Goal: Navigation & Orientation: Find specific page/section

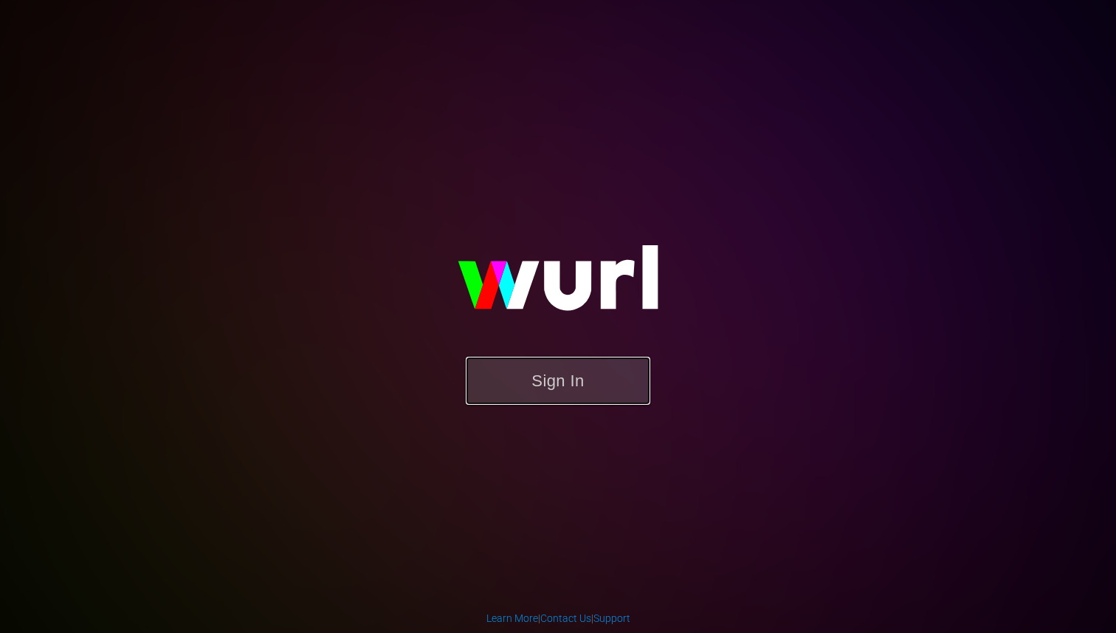
click at [530, 379] on button "Sign In" at bounding box center [558, 381] width 185 height 48
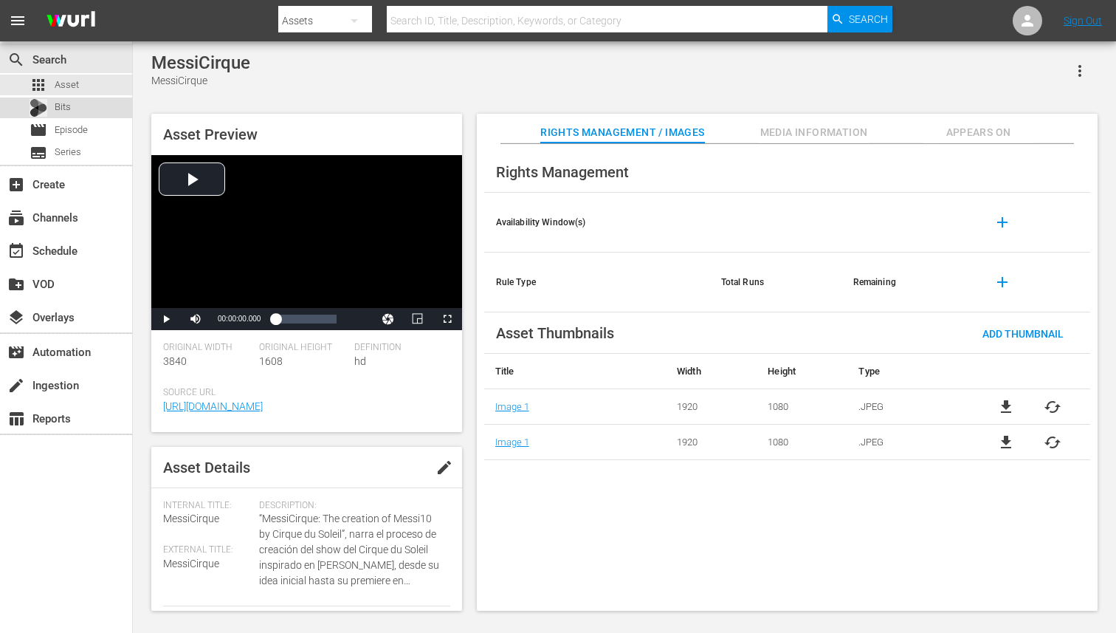
click at [100, 115] on div "Bits" at bounding box center [66, 107] width 132 height 21
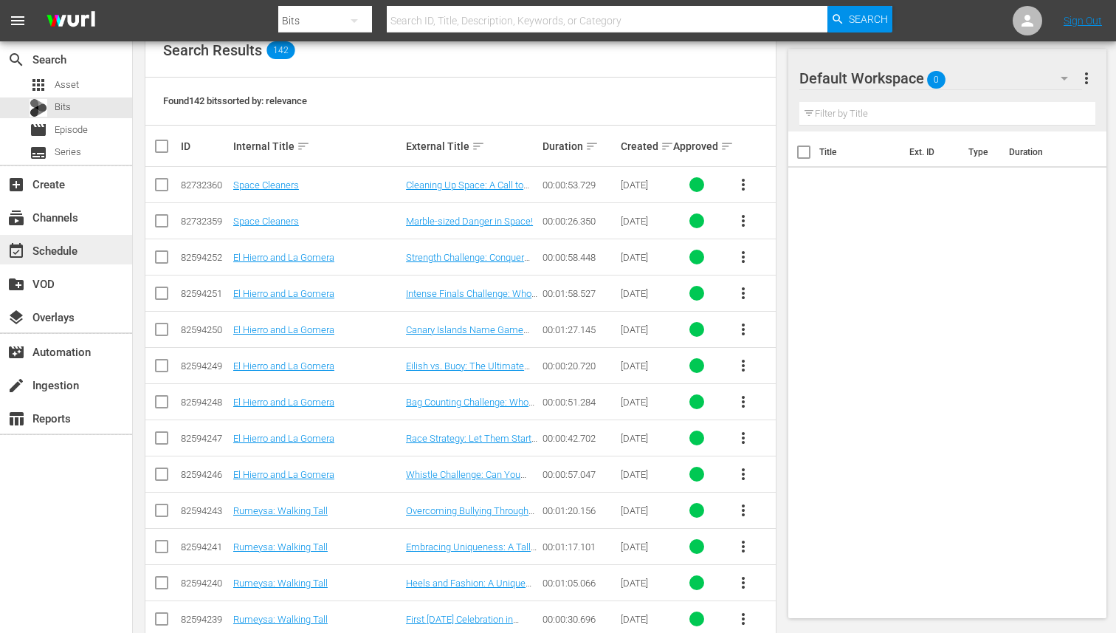
scroll to position [323, 0]
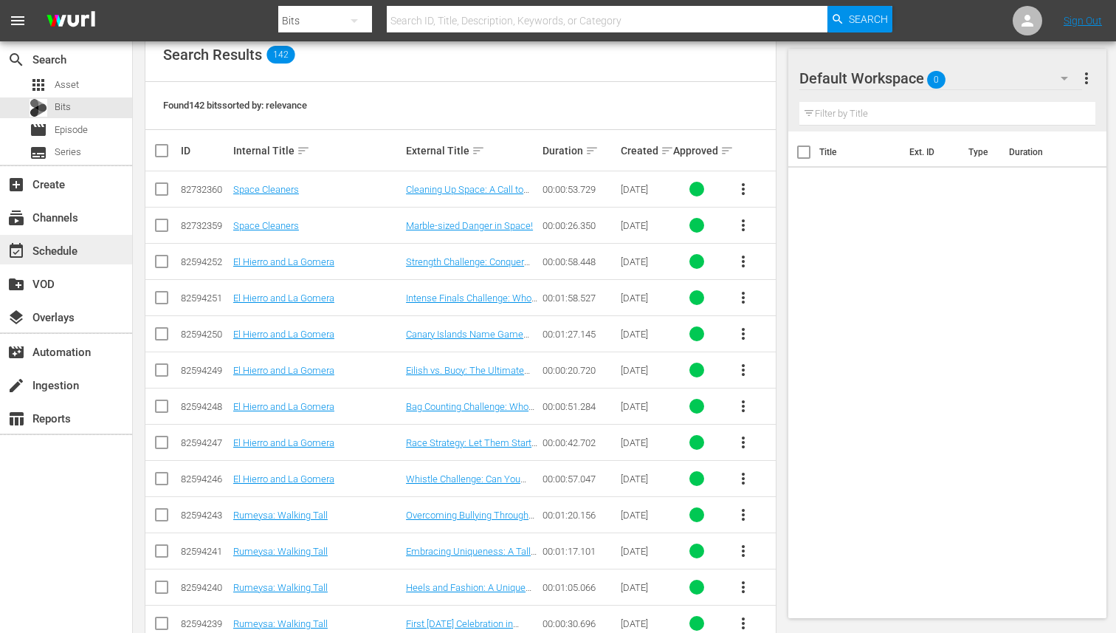
click at [42, 260] on div "event_available Schedule" at bounding box center [66, 250] width 132 height 30
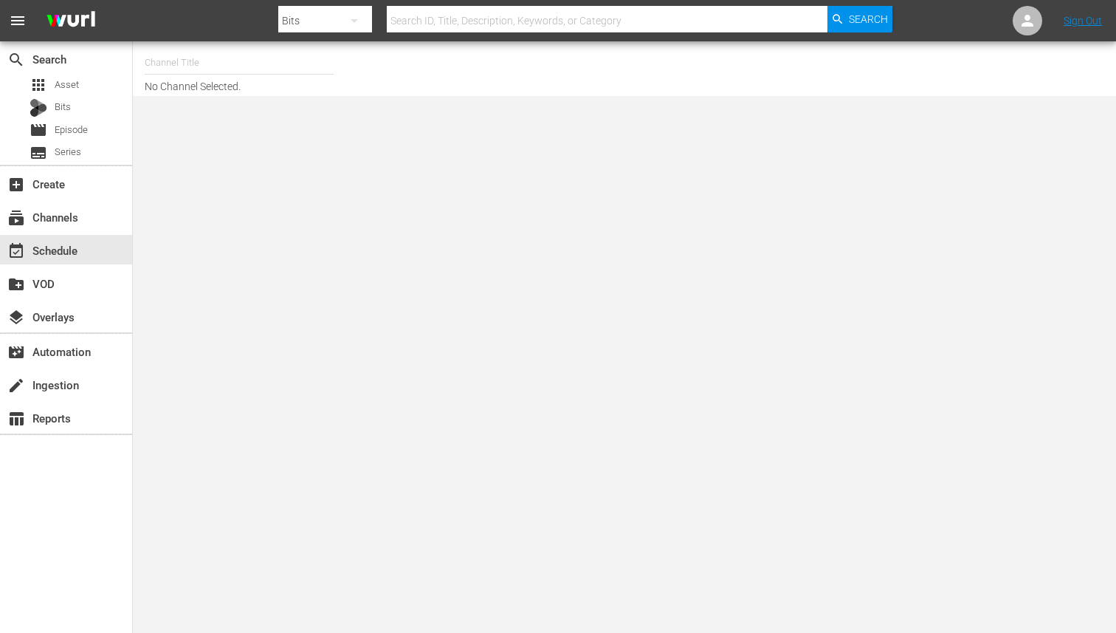
click at [324, 16] on div "Bits" at bounding box center [324, 20] width 93 height 41
click at [311, 157] on div "Assets" at bounding box center [325, 157] width 59 height 24
click at [319, 18] on div "Assets" at bounding box center [324, 20] width 93 height 41
click at [306, 74] on div "Series" at bounding box center [325, 86] width 59 height 24
click at [65, 218] on div "subscriptions Channels" at bounding box center [41, 214] width 83 height 13
